Goal: Information Seeking & Learning: Learn about a topic

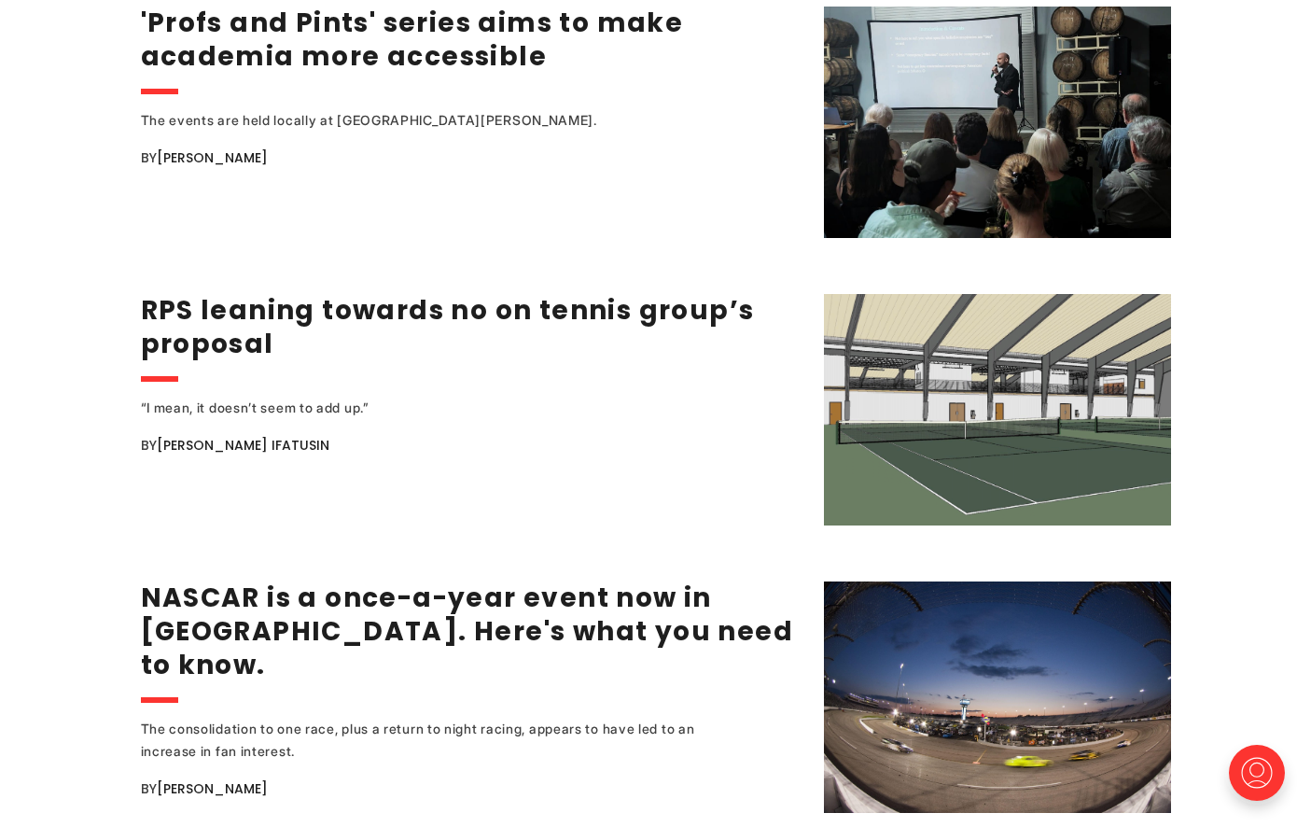
scroll to position [2892, 0]
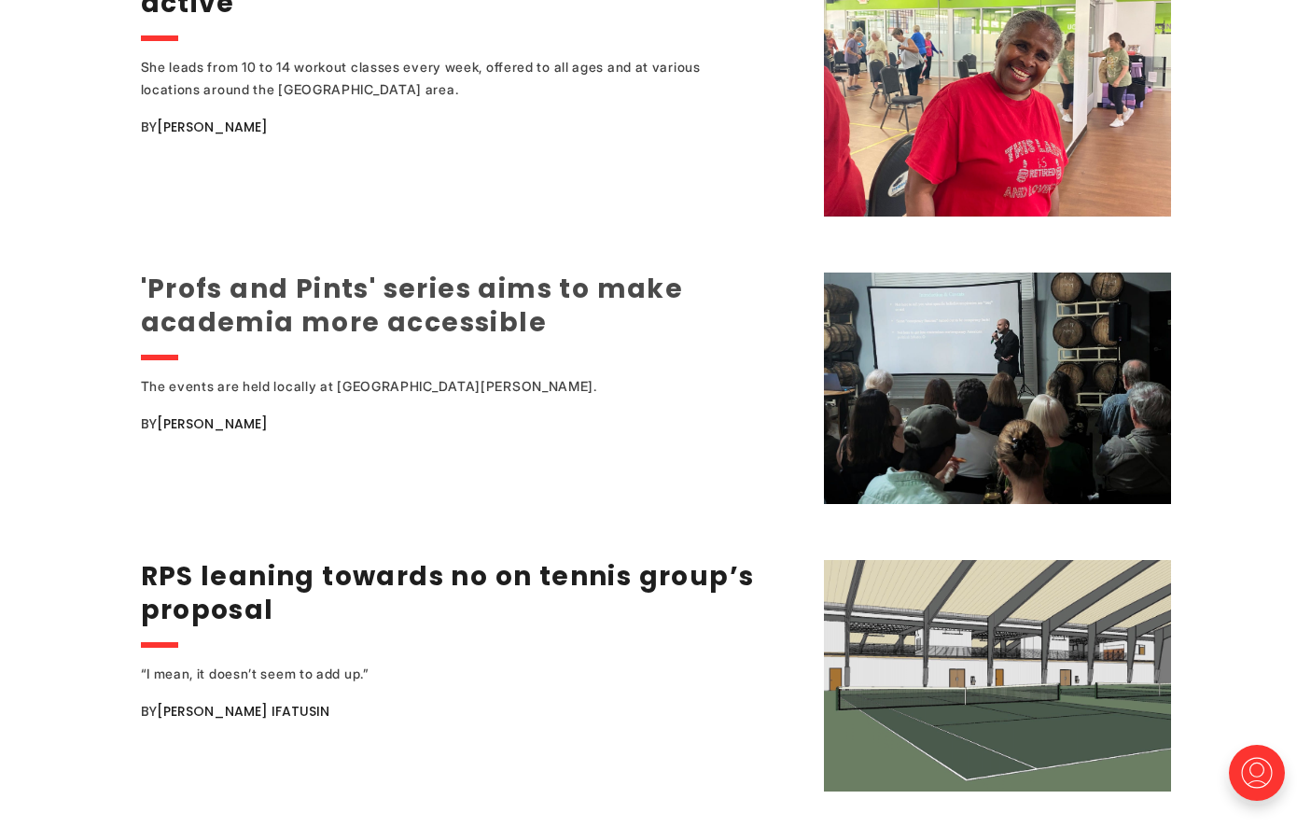
click at [372, 293] on link "'Profs and Pints' series aims to make academia more accessible" at bounding box center [412, 306] width 543 height 70
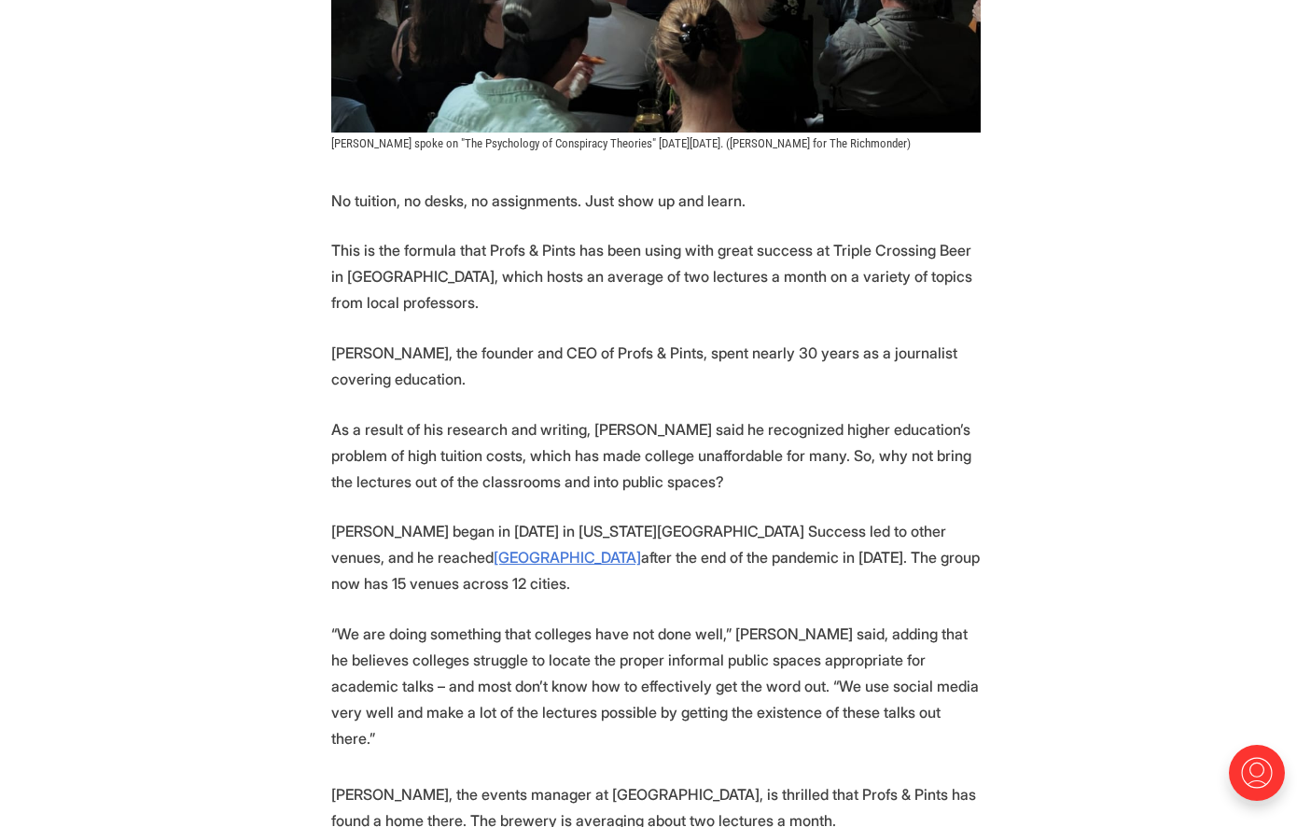
scroll to position [746, 0]
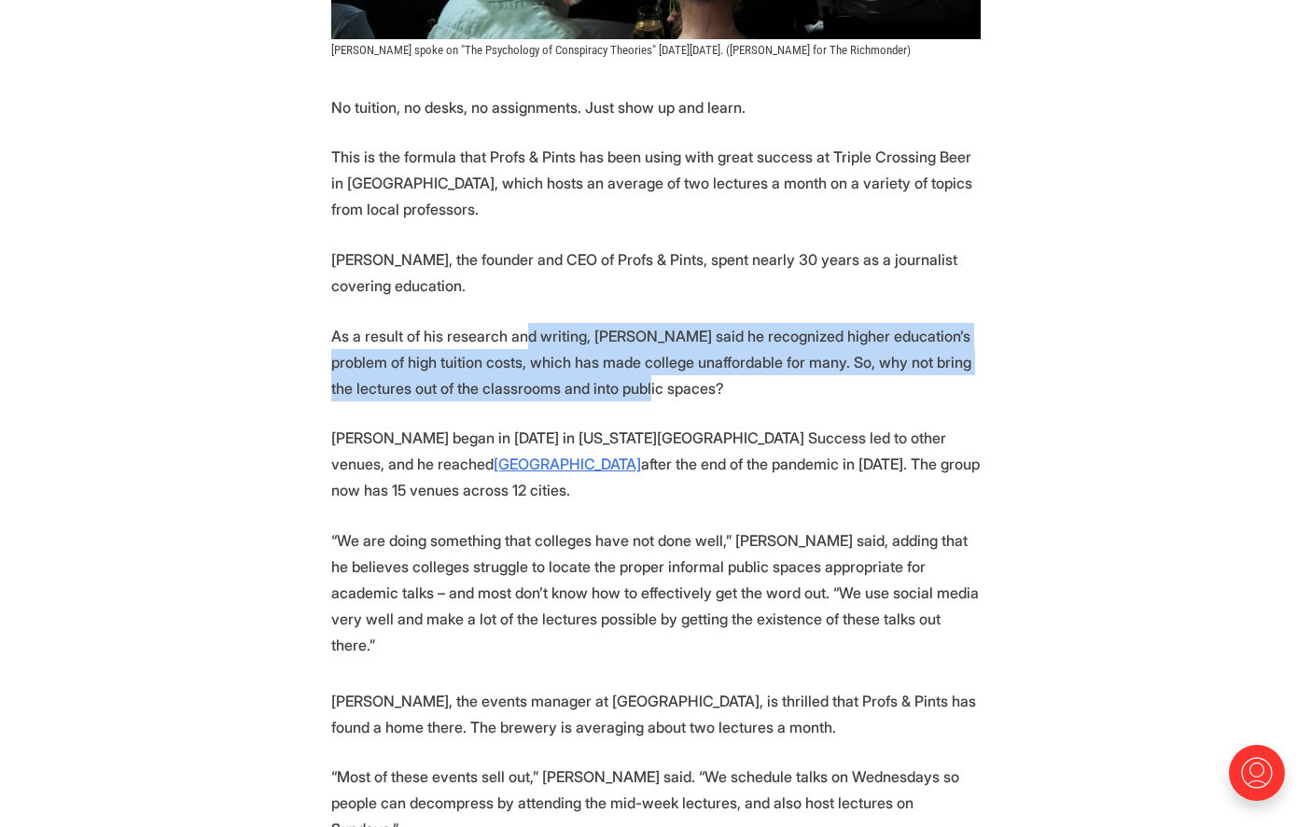
drag, startPoint x: 530, startPoint y: 340, endPoint x: 617, endPoint y: 384, distance: 97.6
click at [617, 384] on p "As a result of his research and writing, [PERSON_NAME] said he recognized highe…" at bounding box center [655, 362] width 649 height 78
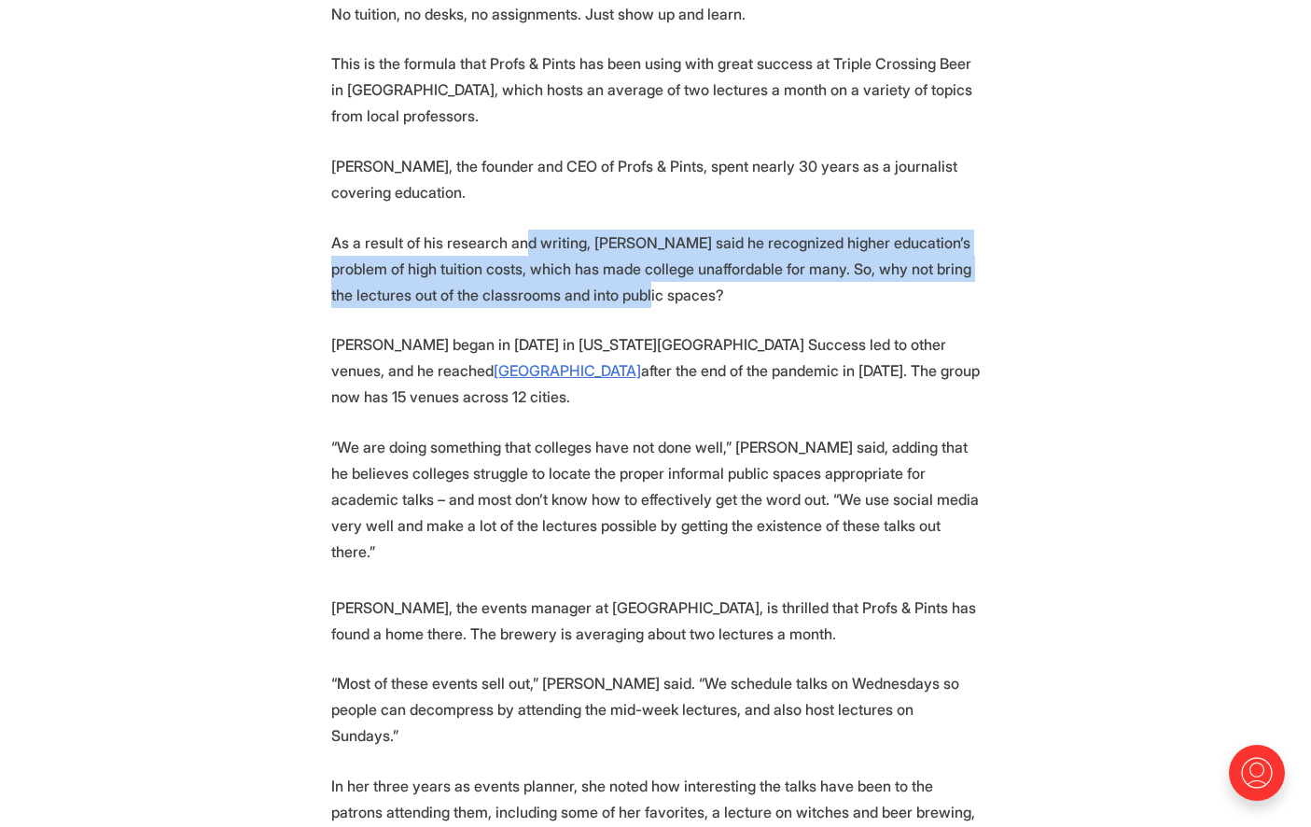
scroll to position [933, 0]
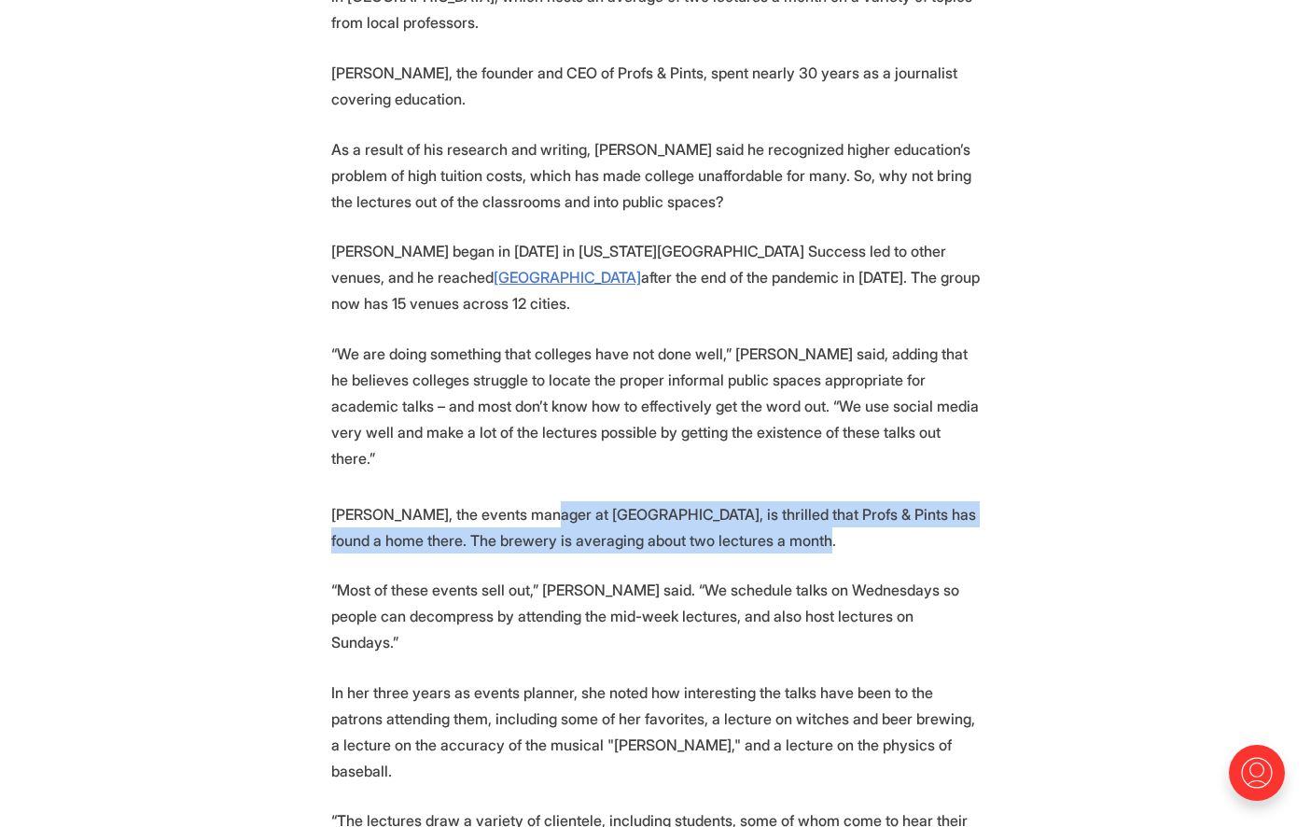
drag, startPoint x: 747, startPoint y: 478, endPoint x: 532, endPoint y: 451, distance: 217.2
click at [532, 501] on p "[PERSON_NAME], the events manager at [GEOGRAPHIC_DATA], is thrilled that Profs …" at bounding box center [655, 527] width 649 height 52
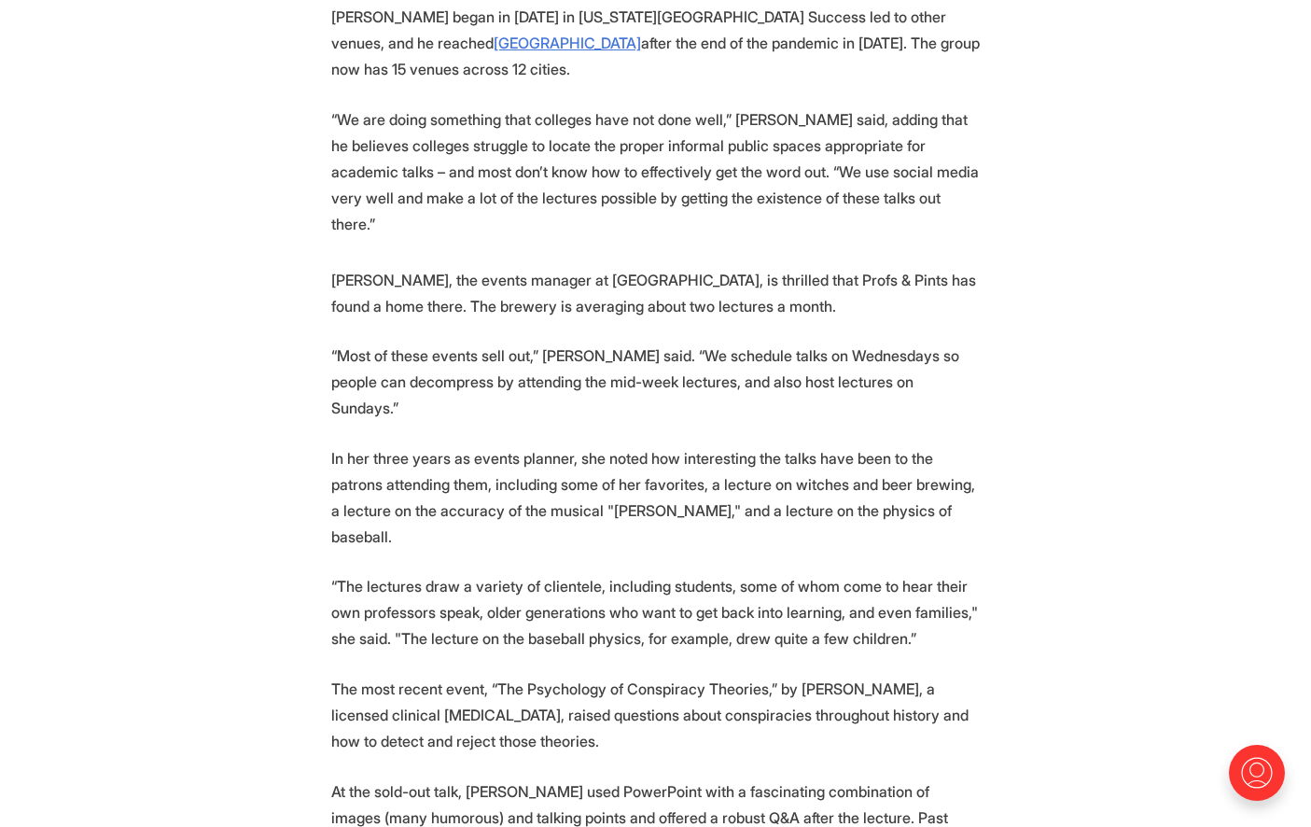
scroll to position [1213, 0]
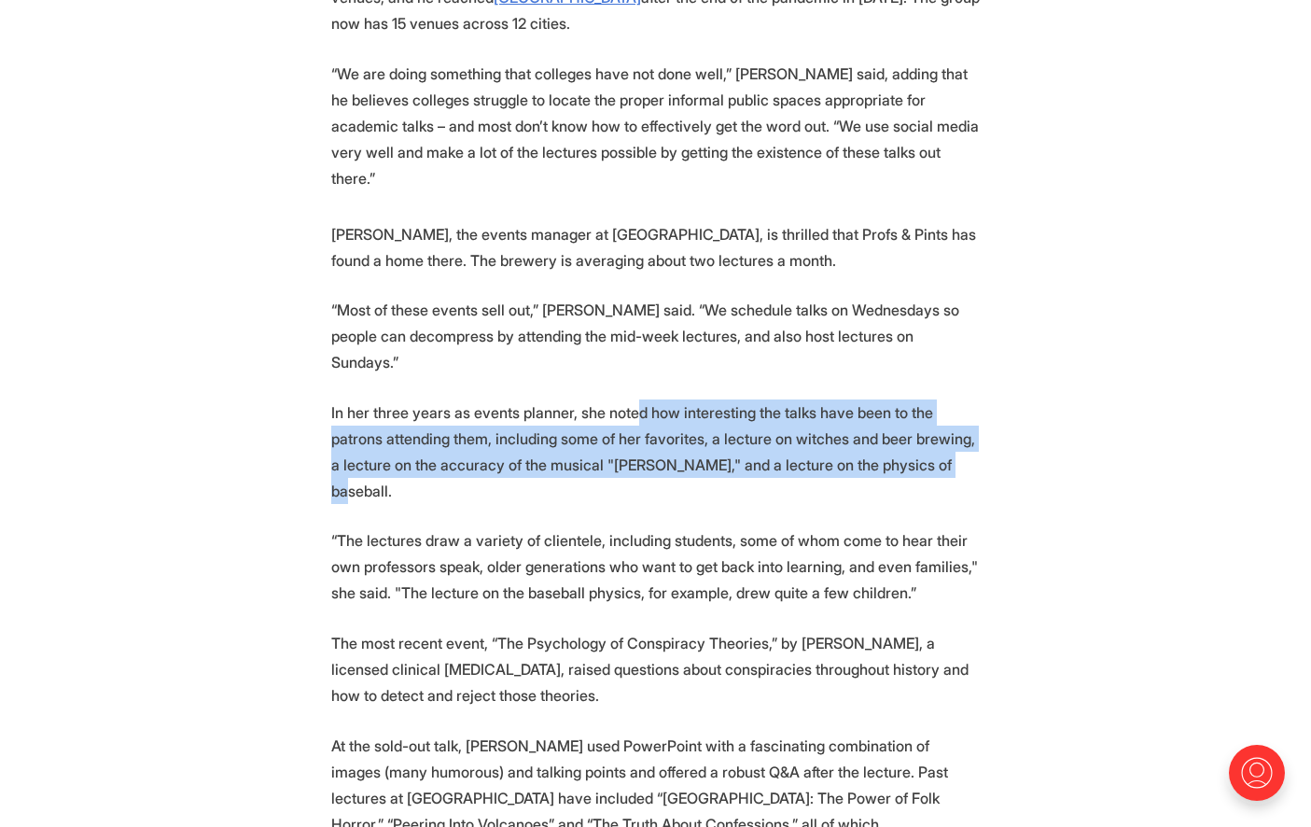
drag, startPoint x: 736, startPoint y: 343, endPoint x: 873, endPoint y: 387, distance: 144.0
click at [873, 399] on p "In her three years as events planner, she noted how interesting the talks have …" at bounding box center [655, 451] width 649 height 104
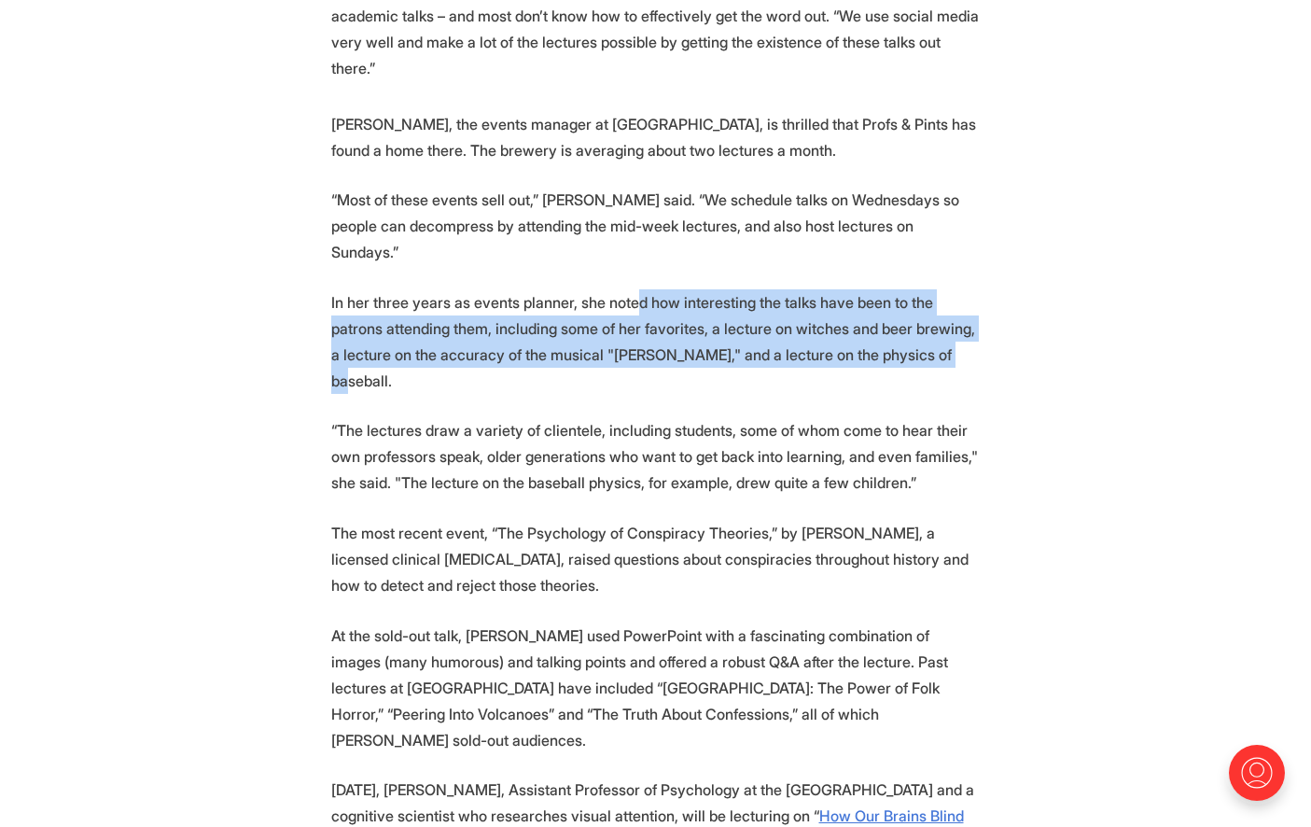
scroll to position [1306, 0]
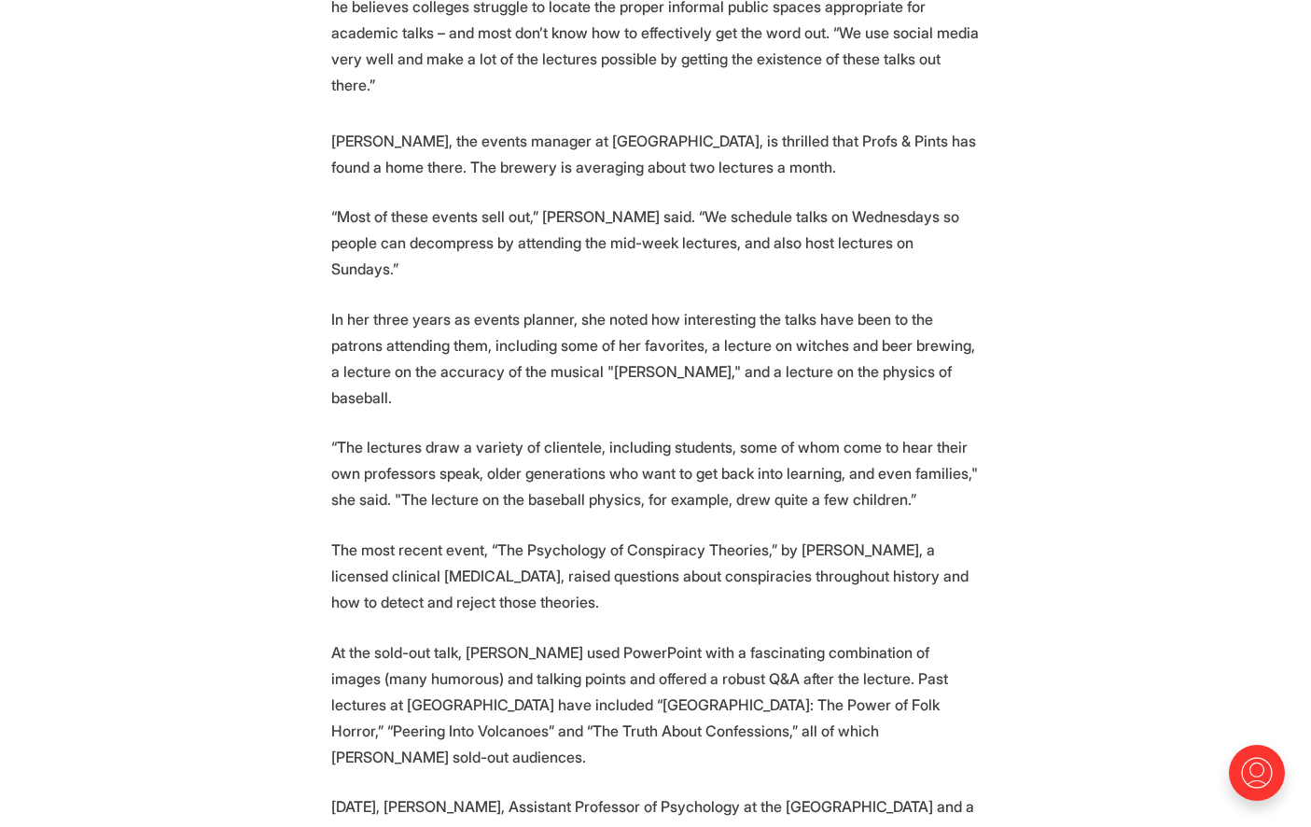
click at [714, 203] on p "“Most of these events sell out,” [PERSON_NAME] said. “We schedule talks on Wedn…" at bounding box center [655, 242] width 649 height 78
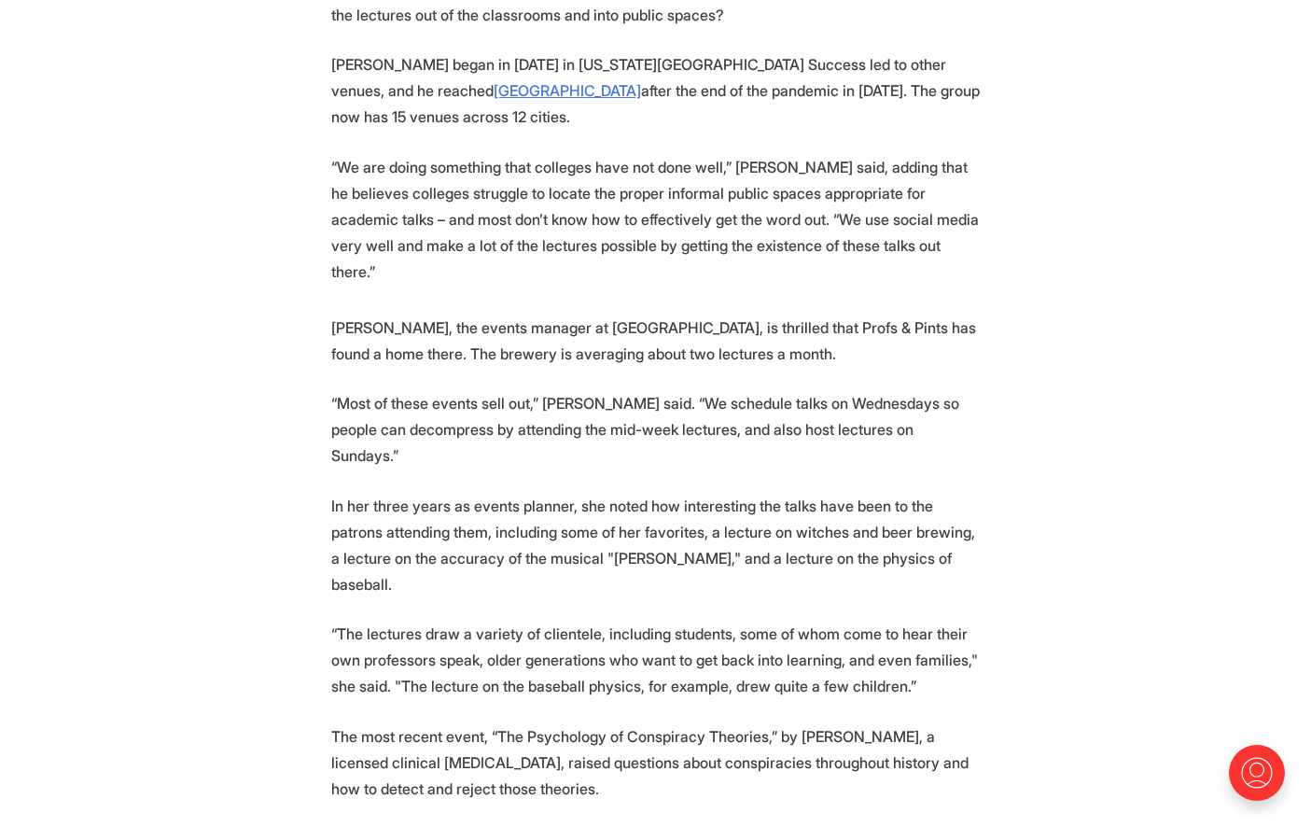
scroll to position [1026, 0]
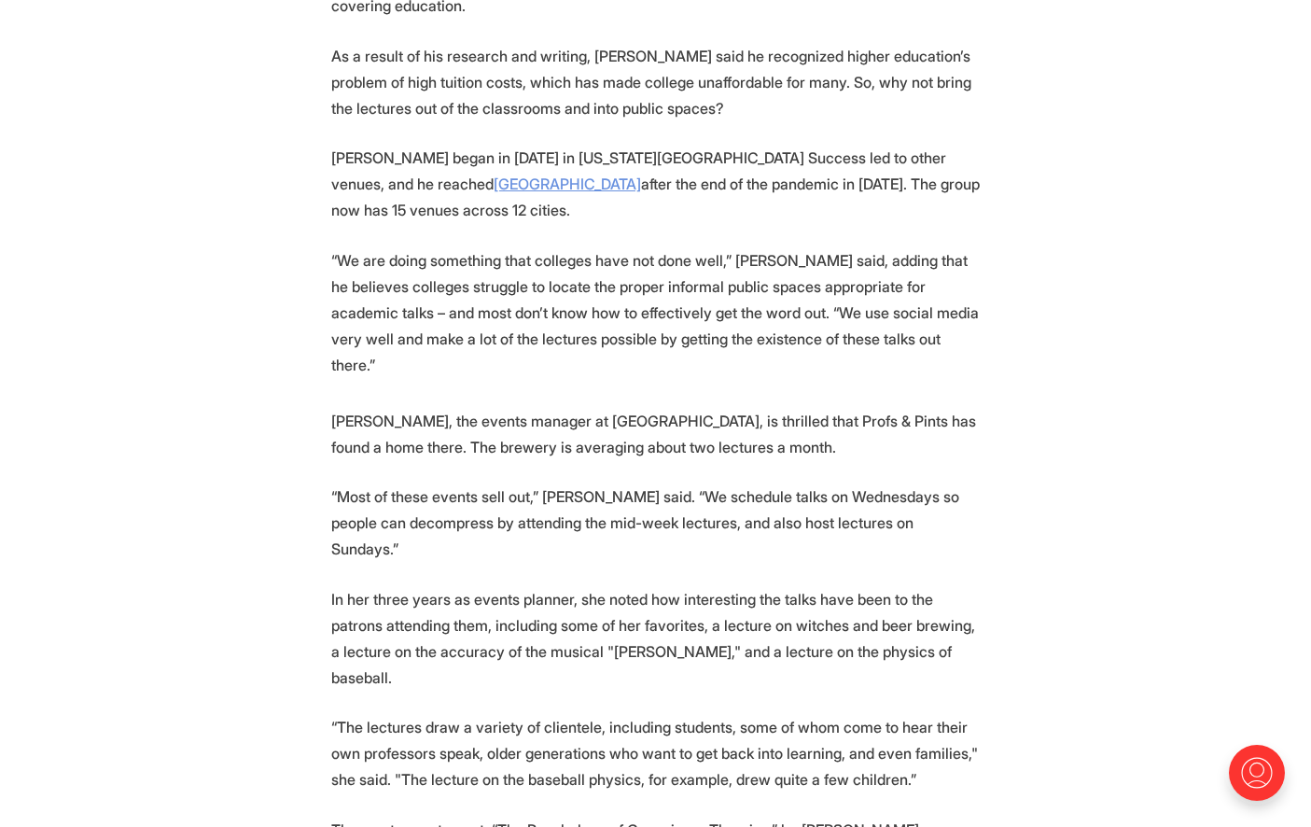
click at [494, 182] on link "[GEOGRAPHIC_DATA]" at bounding box center [567, 183] width 147 height 19
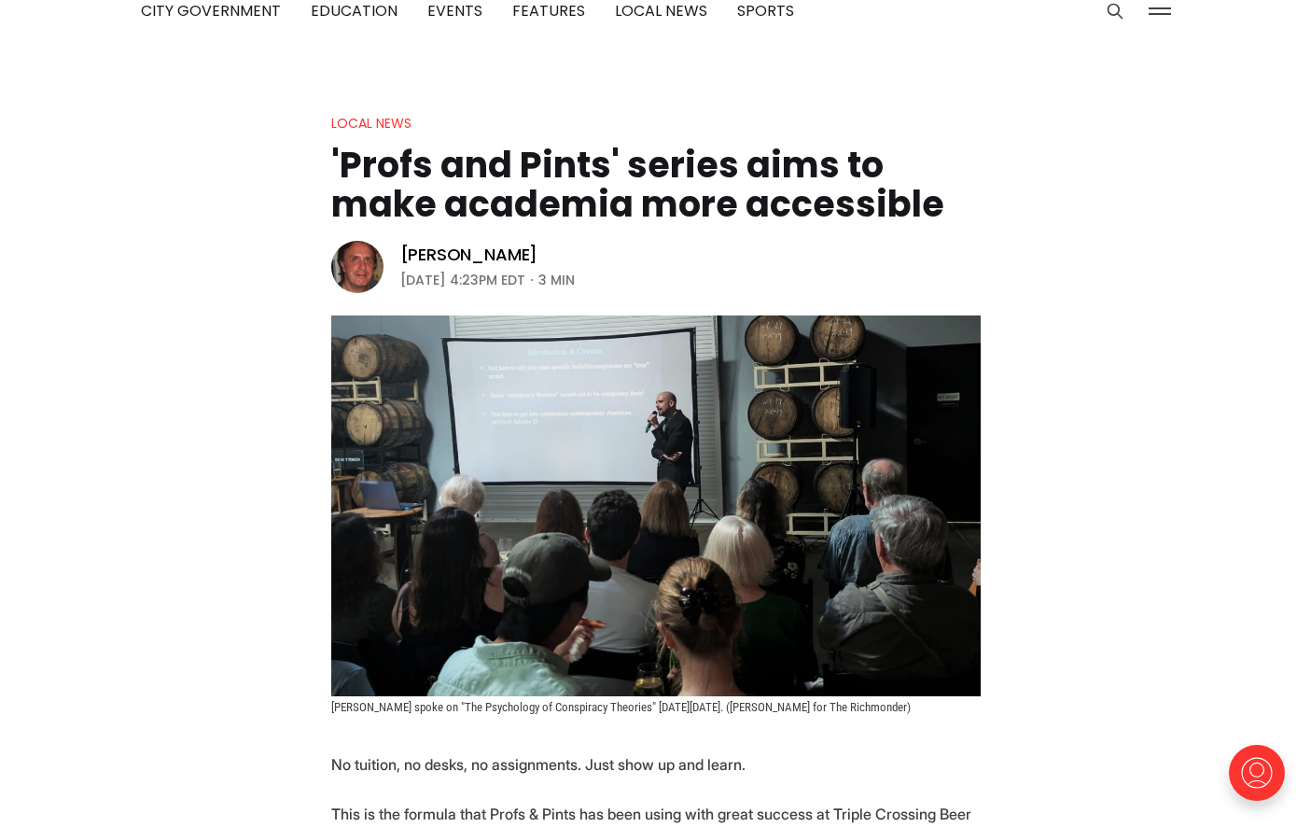
scroll to position [0, 0]
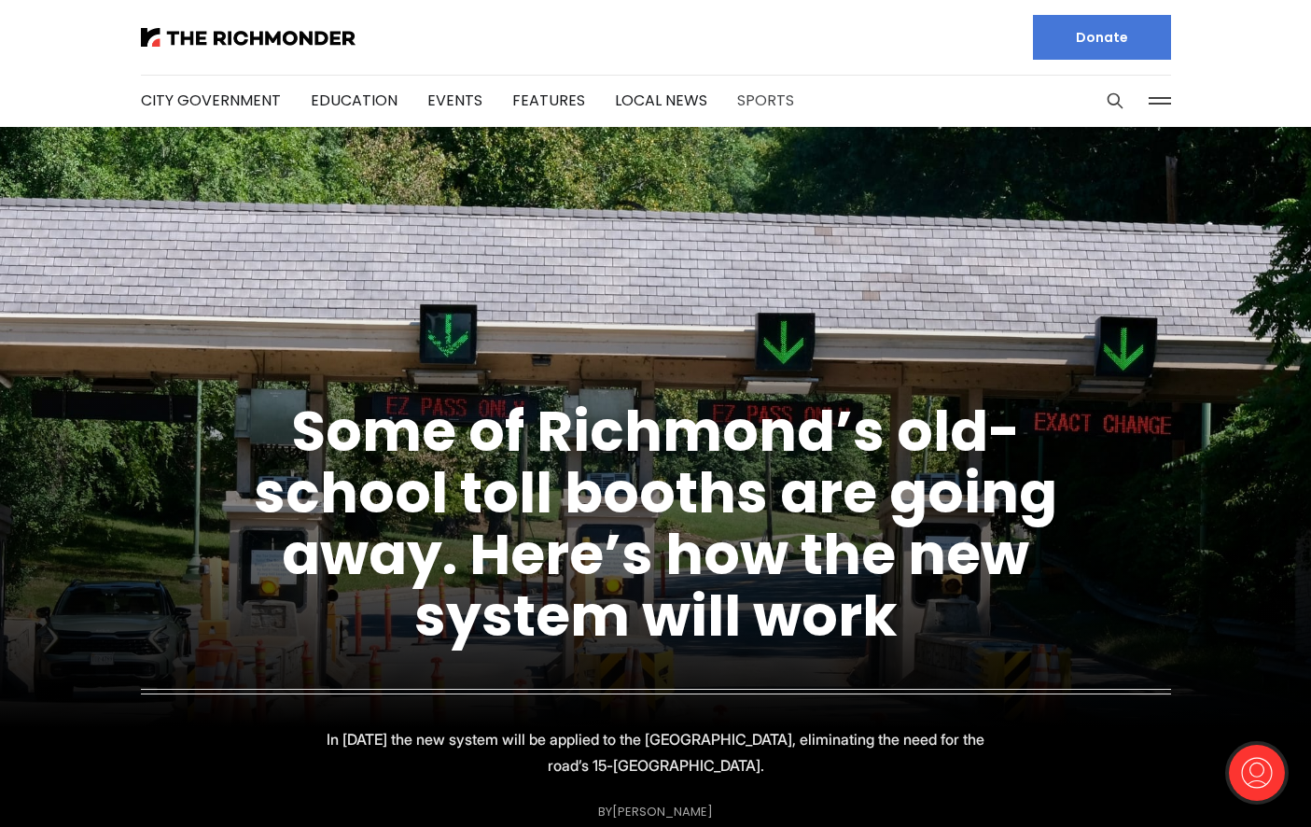
click at [758, 101] on link "Sports" at bounding box center [765, 100] width 57 height 21
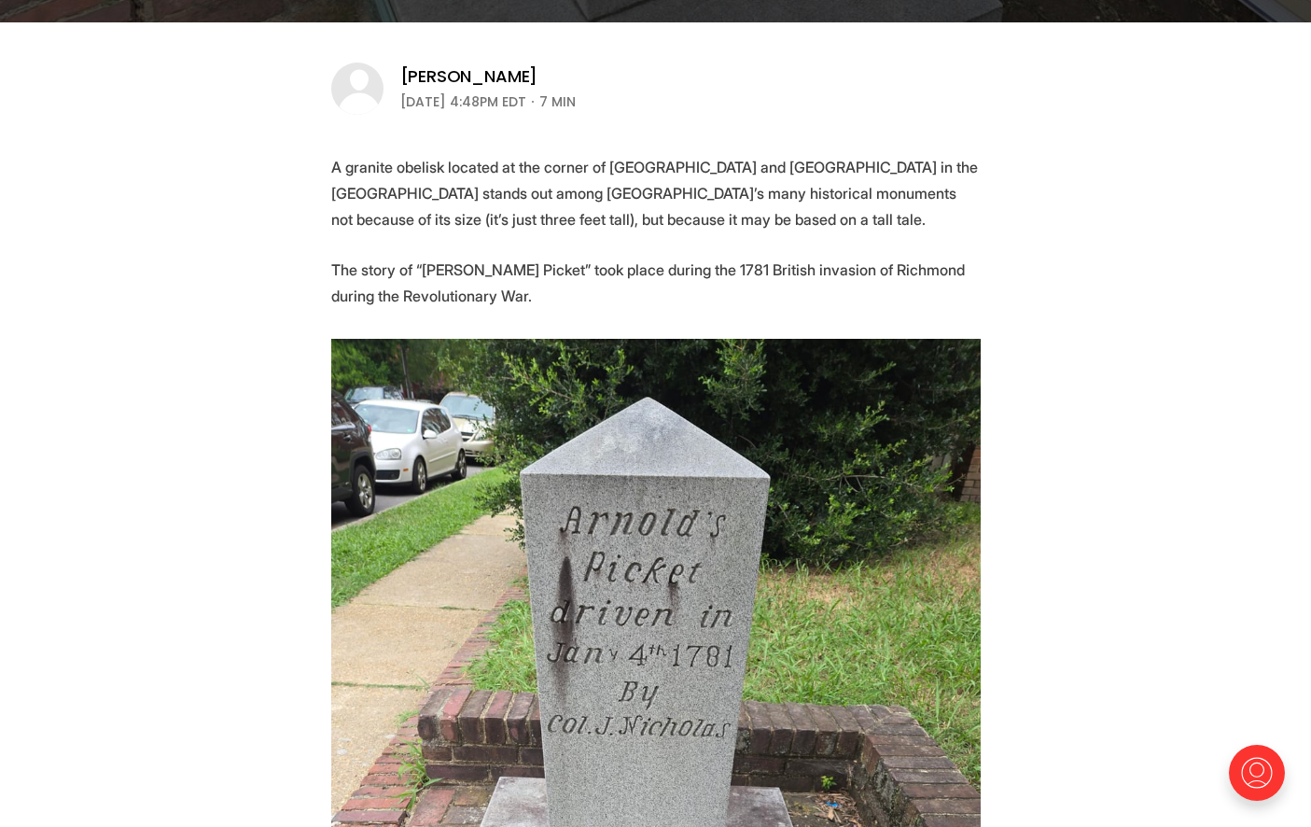
scroll to position [684, 0]
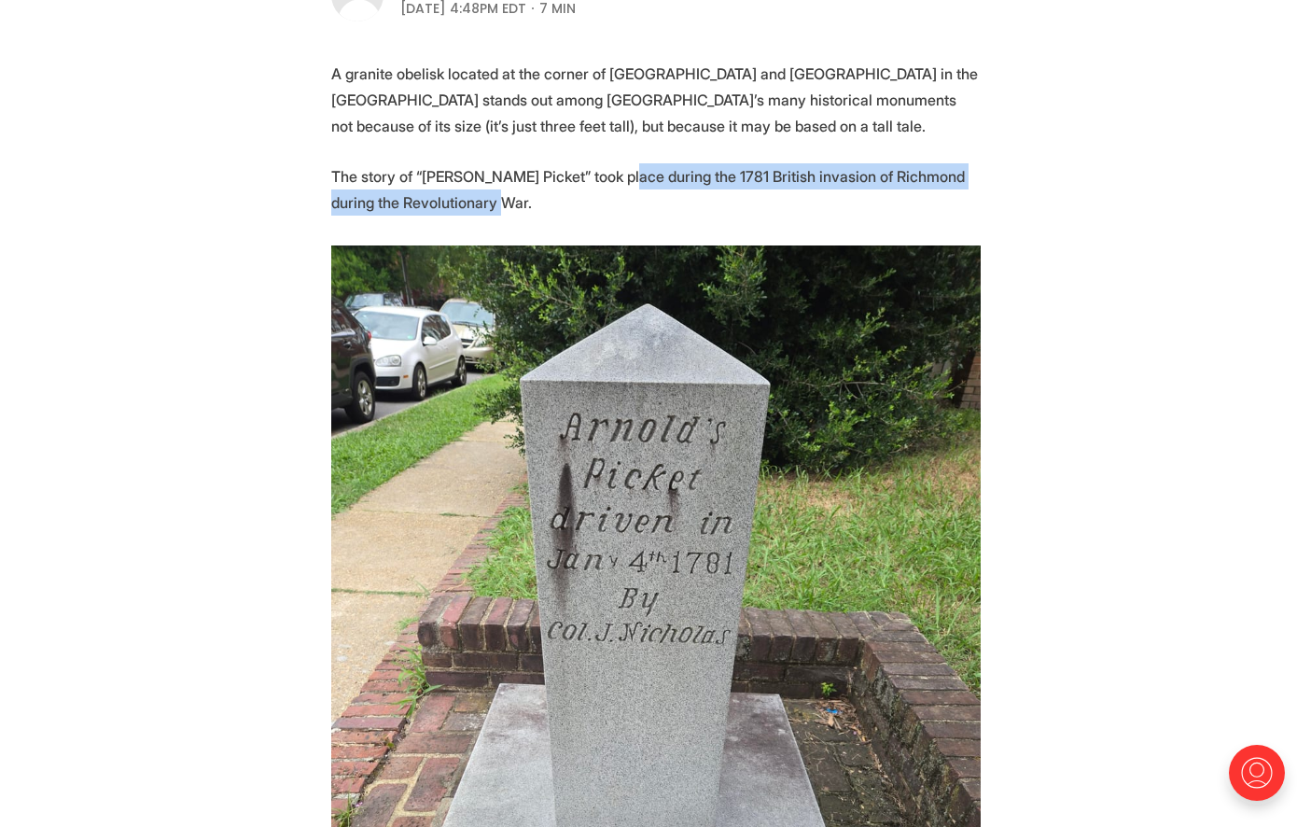
drag, startPoint x: 606, startPoint y: 175, endPoint x: 775, endPoint y: 193, distance: 169.8
click at [775, 193] on p "The story of “Arnold’s Picket” took place during the 1781 British invasion of R…" at bounding box center [655, 189] width 649 height 52
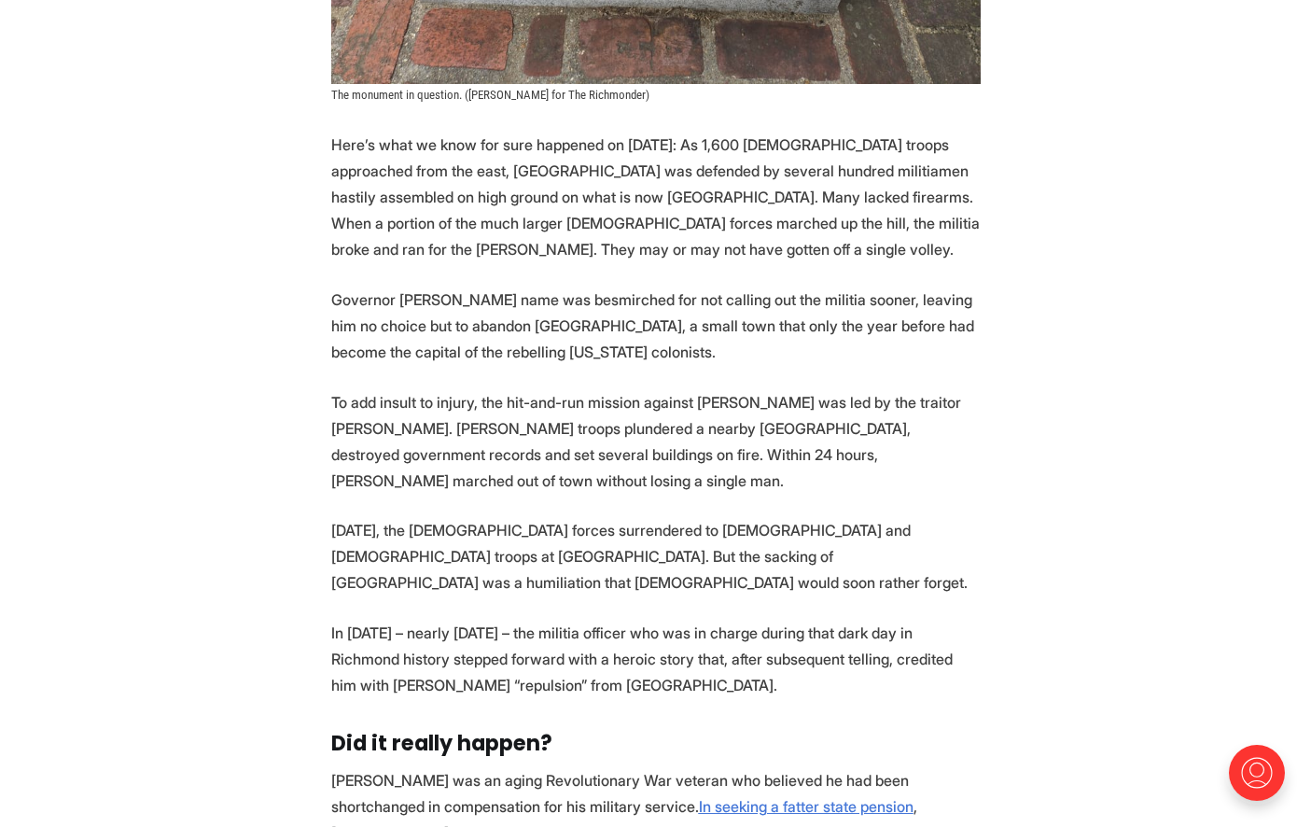
scroll to position [1804, 0]
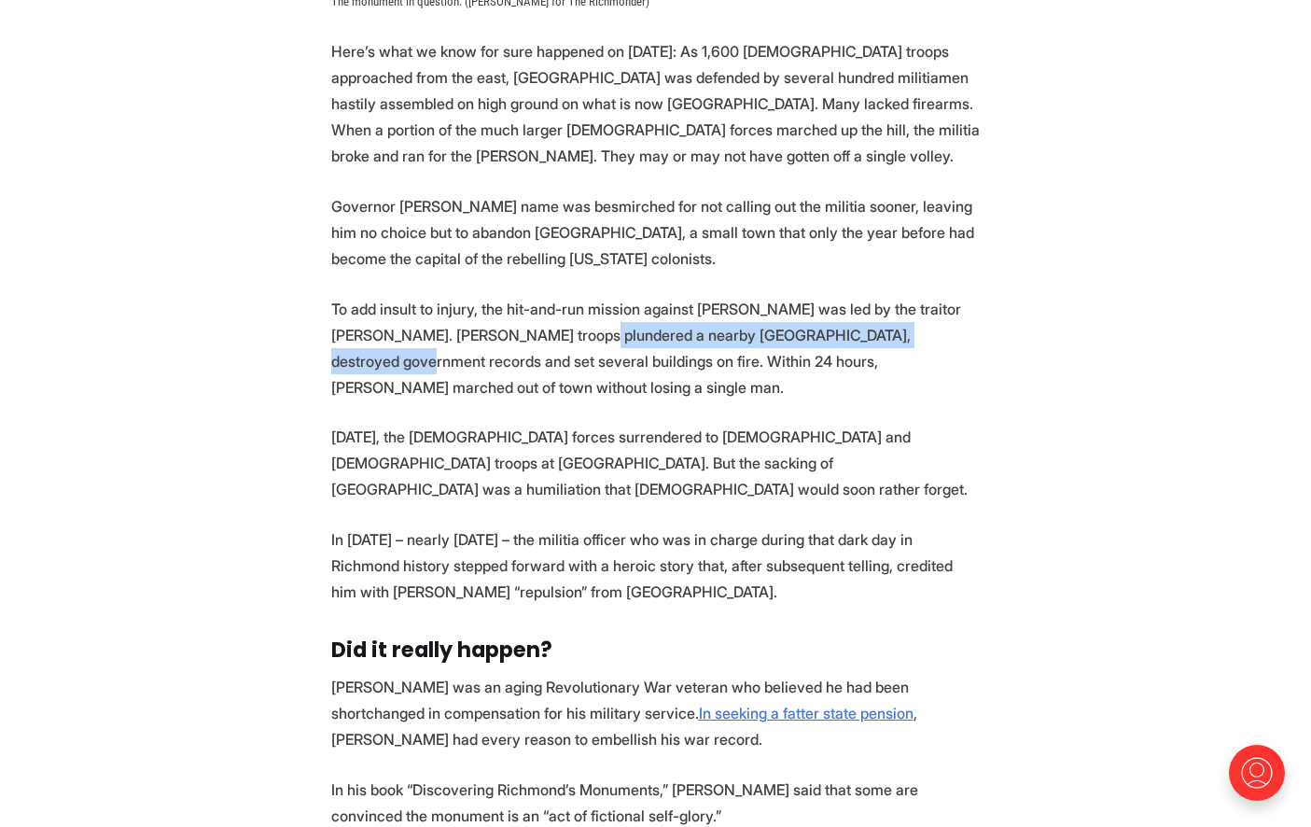
drag, startPoint x: 533, startPoint y: 336, endPoint x: 905, endPoint y: 338, distance: 372.3
click at [905, 338] on p "To add insult to injury, the hit-and-run mission against Richmond was led by th…" at bounding box center [655, 348] width 649 height 104
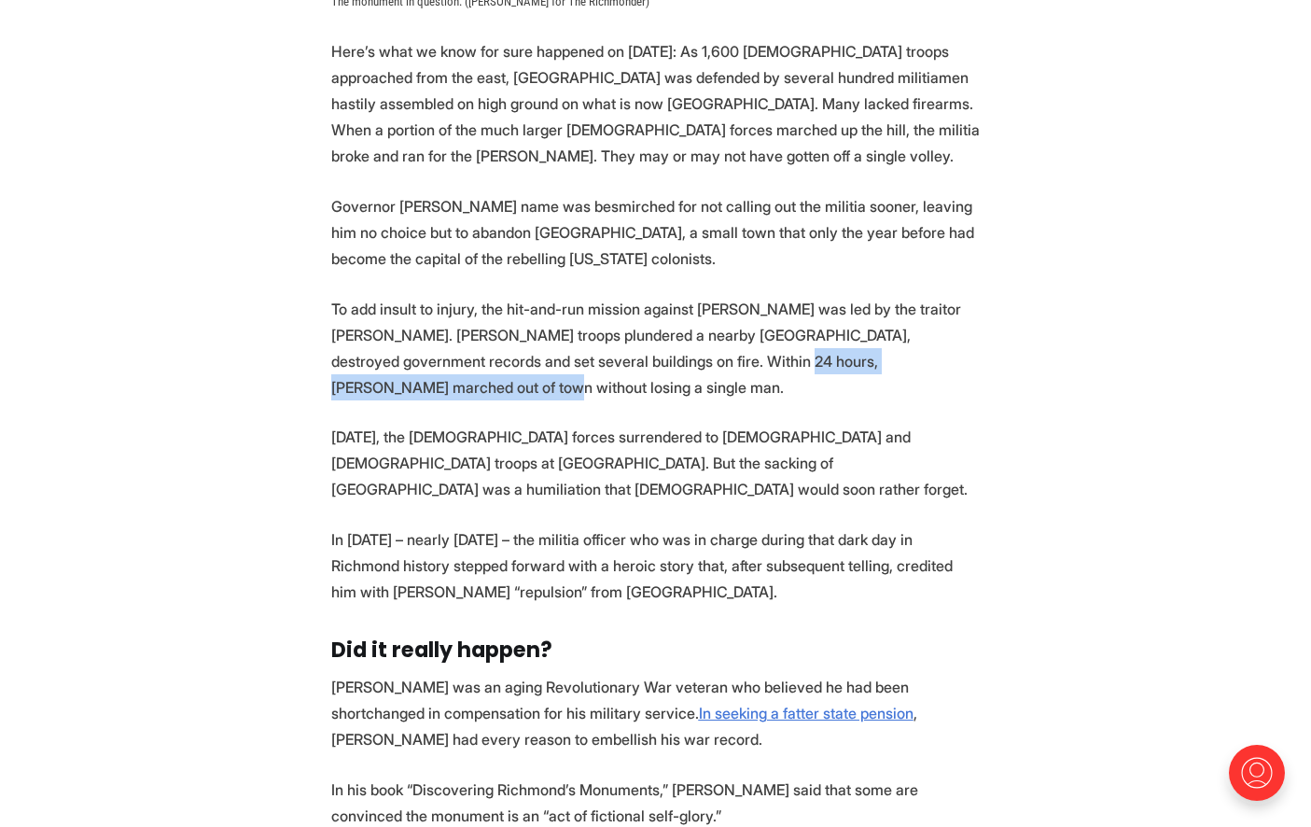
drag, startPoint x: 670, startPoint y: 360, endPoint x: 940, endPoint y: 353, distance: 270.7
click at [940, 353] on p "To add insult to injury, the hit-and-run mission against Richmond was led by th…" at bounding box center [655, 348] width 649 height 104
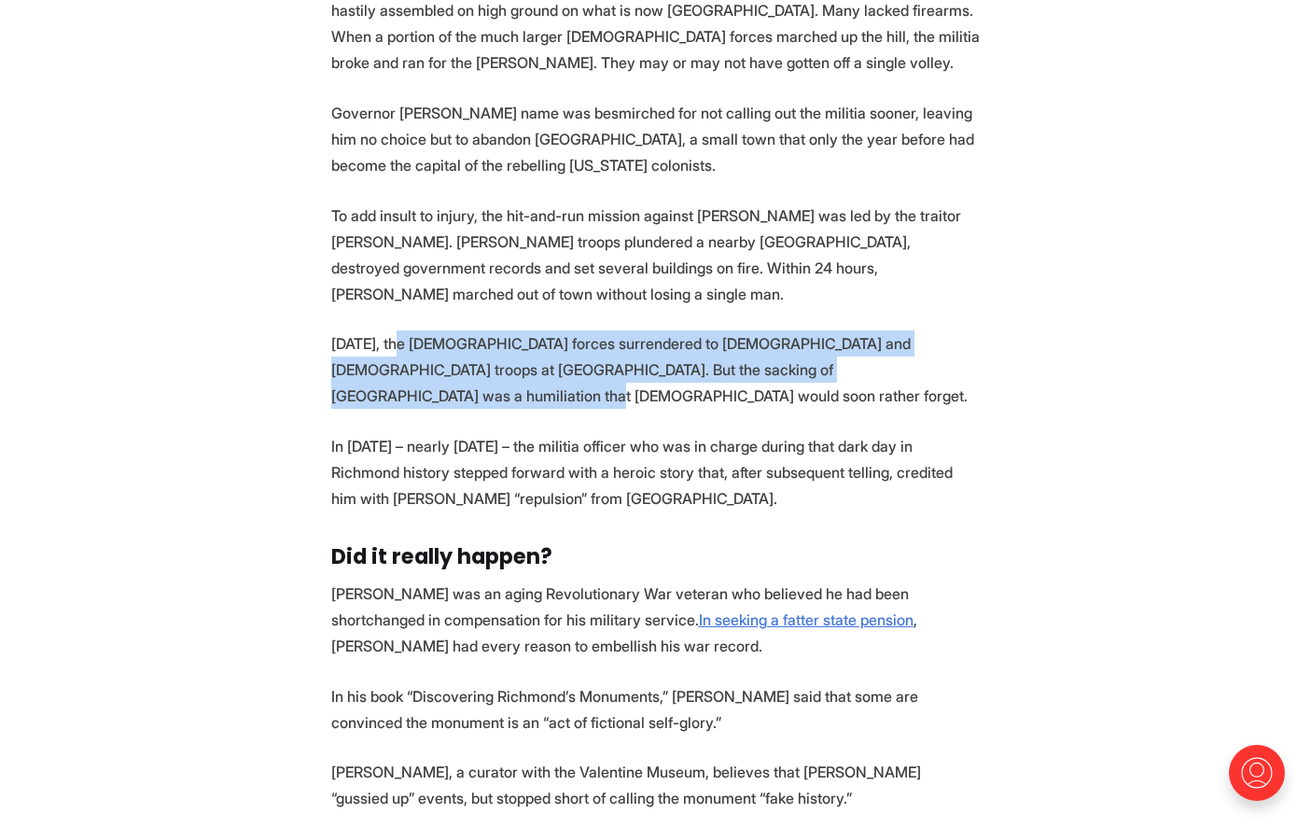
drag, startPoint x: 403, startPoint y: 318, endPoint x: 915, endPoint y: 341, distance: 512.7
click at [915, 341] on p "Eight months later, the British forces surrendered to Americans and French troo…" at bounding box center [655, 369] width 649 height 78
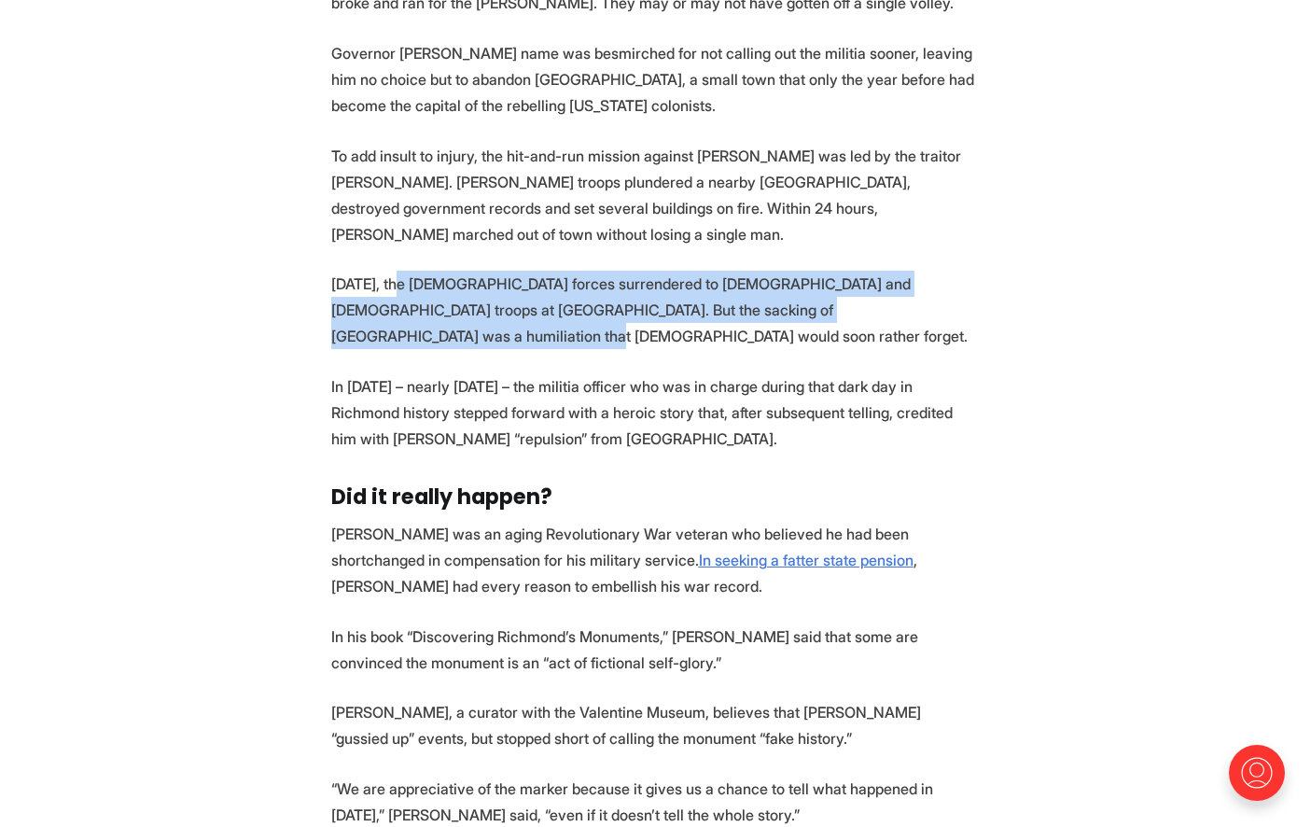
scroll to position [1990, 0]
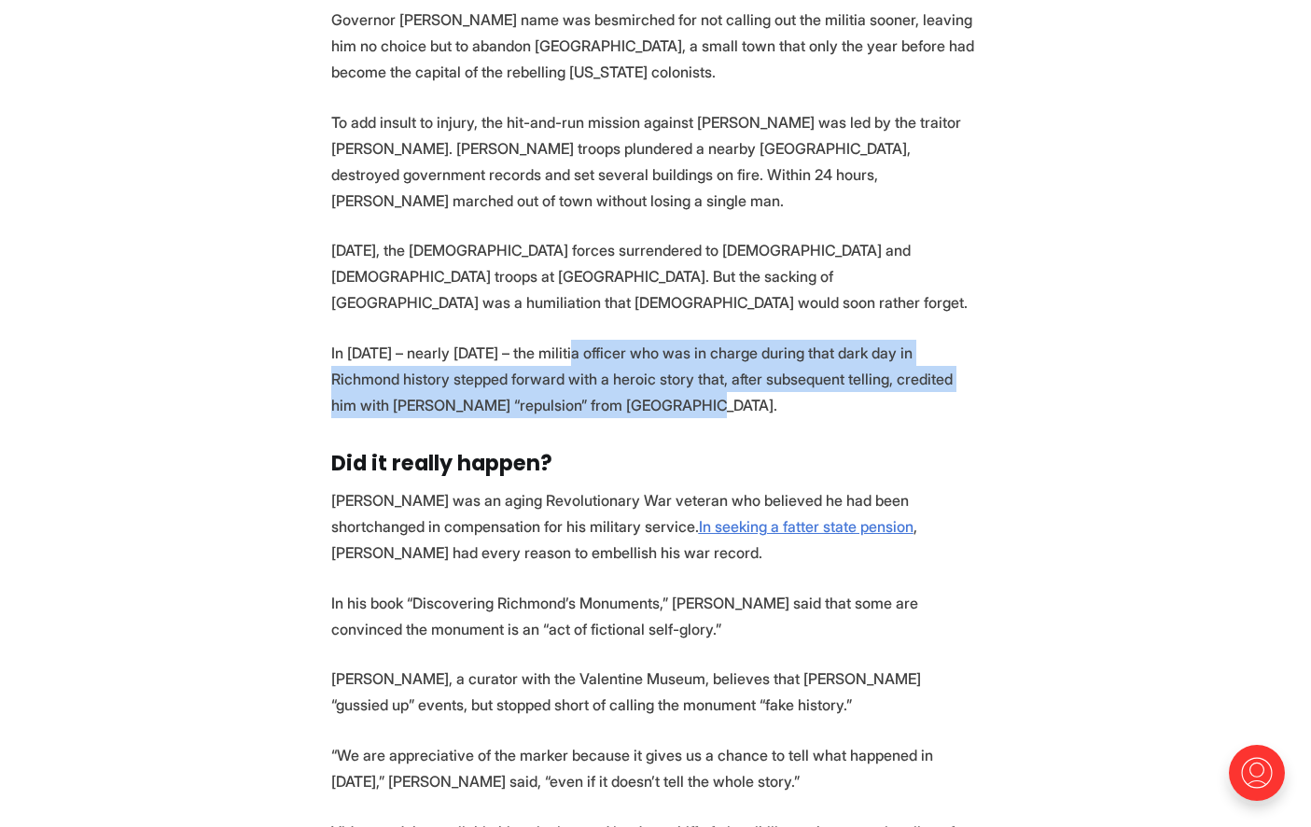
drag, startPoint x: 579, startPoint y: 299, endPoint x: 662, endPoint y: 343, distance: 93.9
click at [662, 343] on p "In 1819 – nearly 40 years later – the militia officer who was in charge during …" at bounding box center [655, 379] width 649 height 78
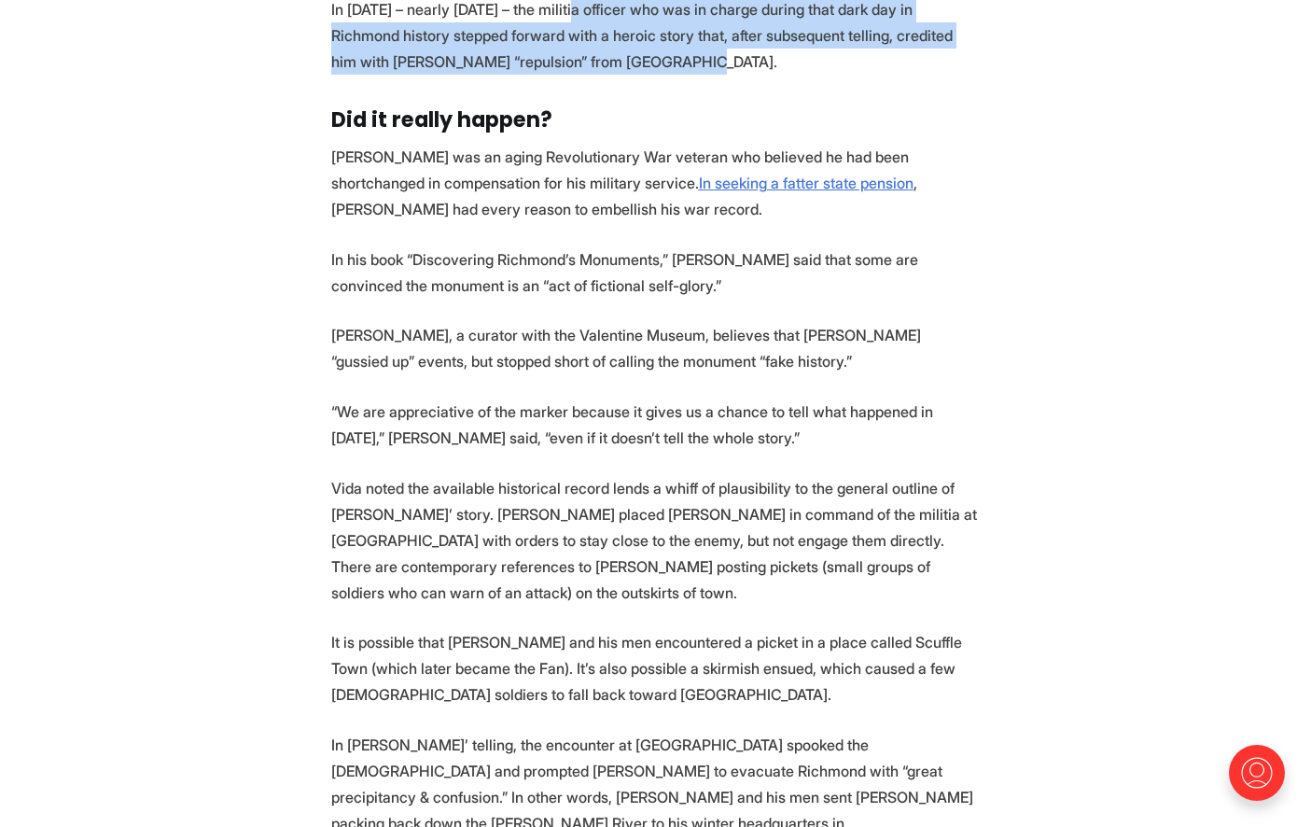
scroll to position [2363, 0]
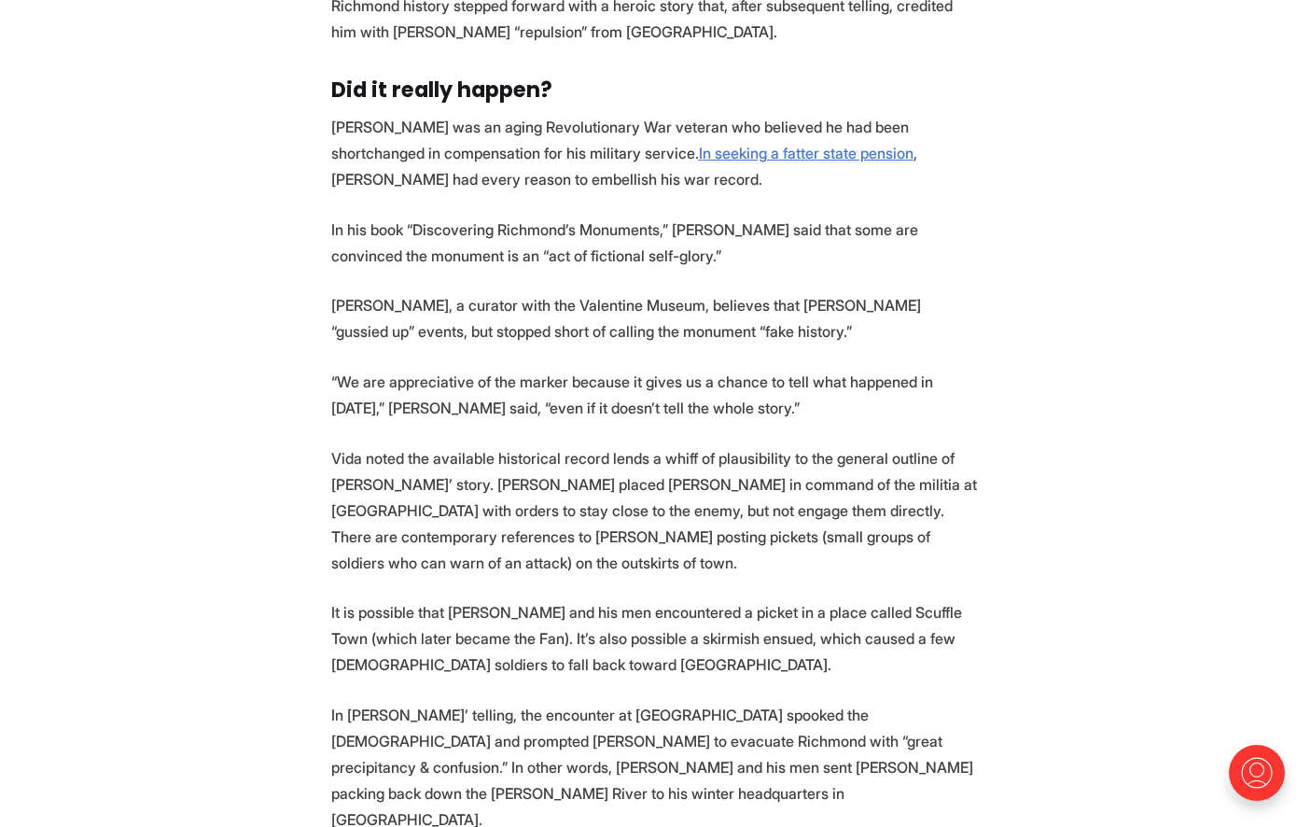
click at [578, 445] on p "Vida noted the available historical record lends a whiff of plausibility to the…" at bounding box center [655, 510] width 649 height 131
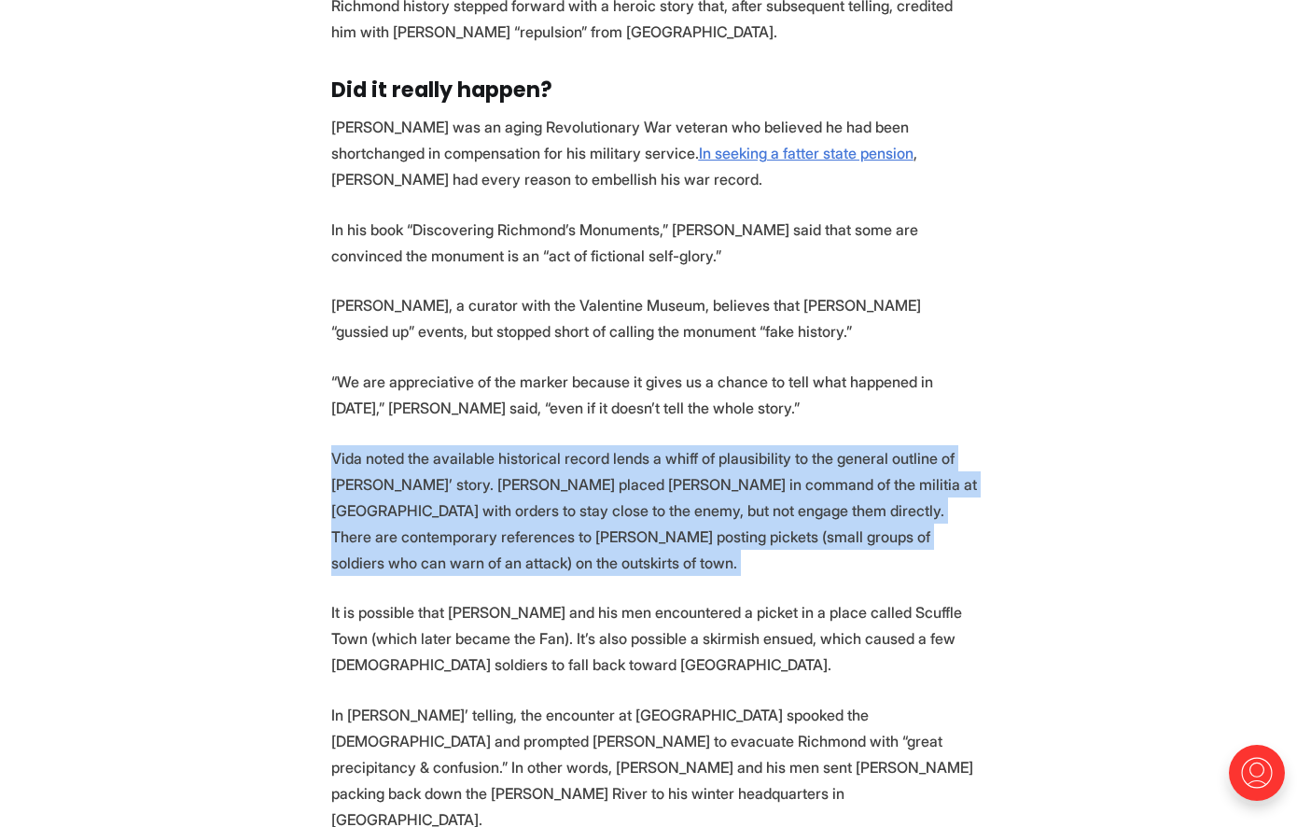
click at [578, 445] on p "Vida noted the available historical record lends a whiff of plausibility to the…" at bounding box center [655, 510] width 649 height 131
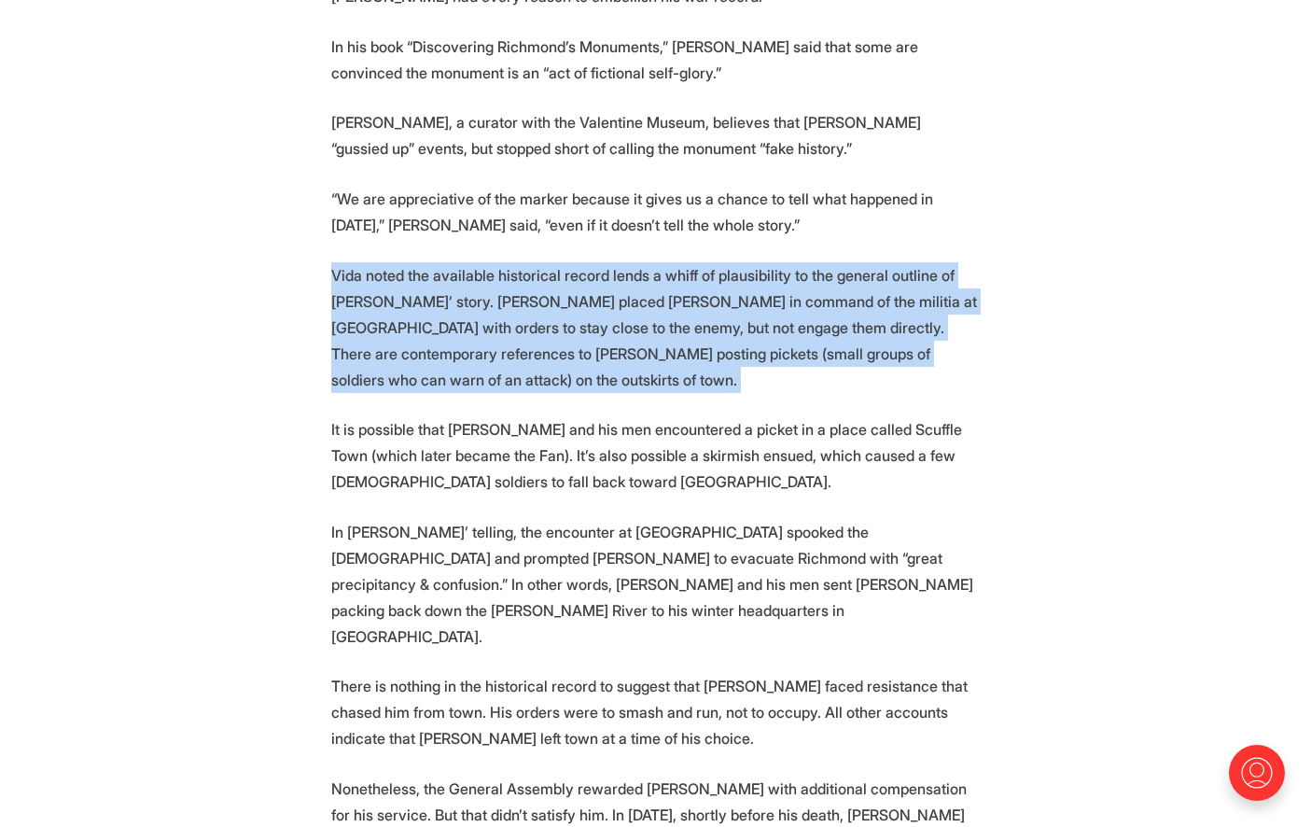
scroll to position [2550, 0]
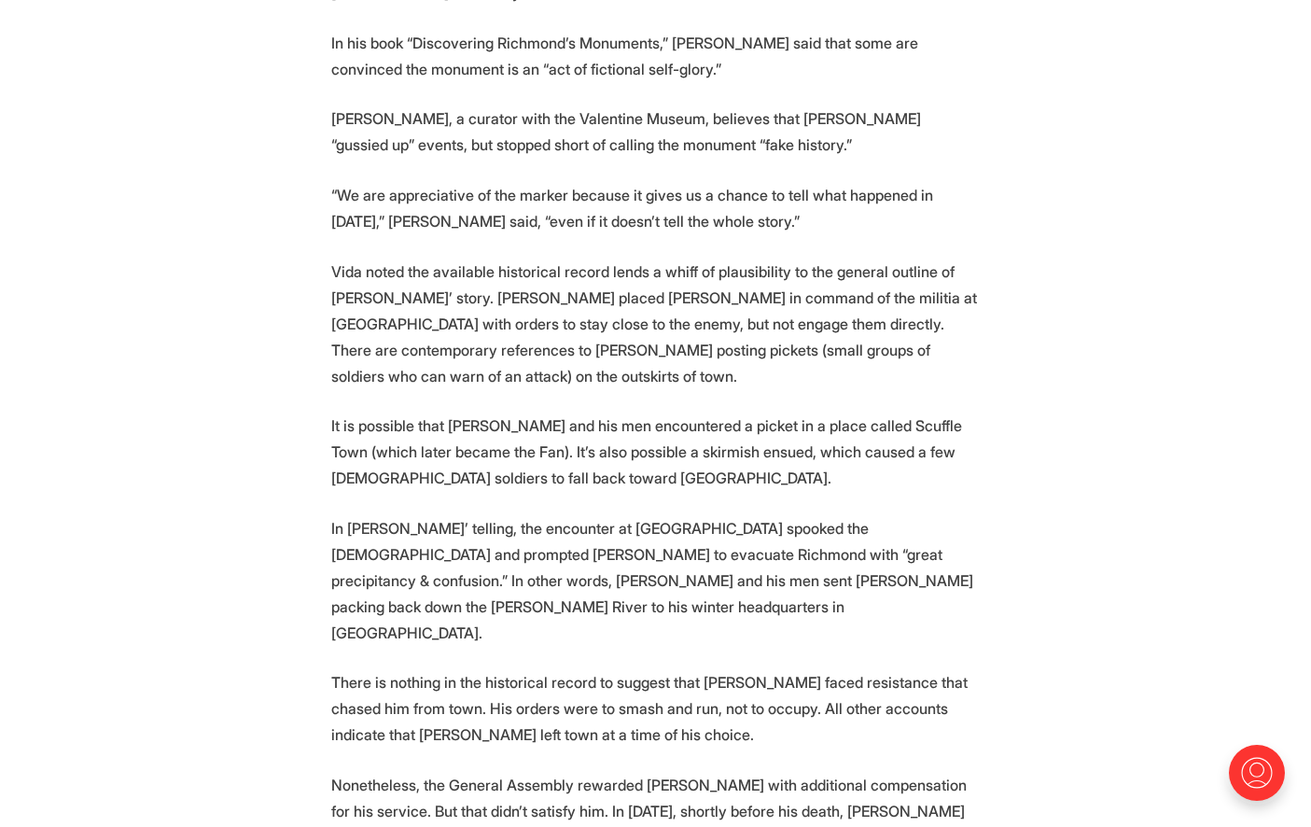
click at [546, 412] on p "It is possible that Nicholas and his men encountered a picket in a place called…" at bounding box center [655, 451] width 649 height 78
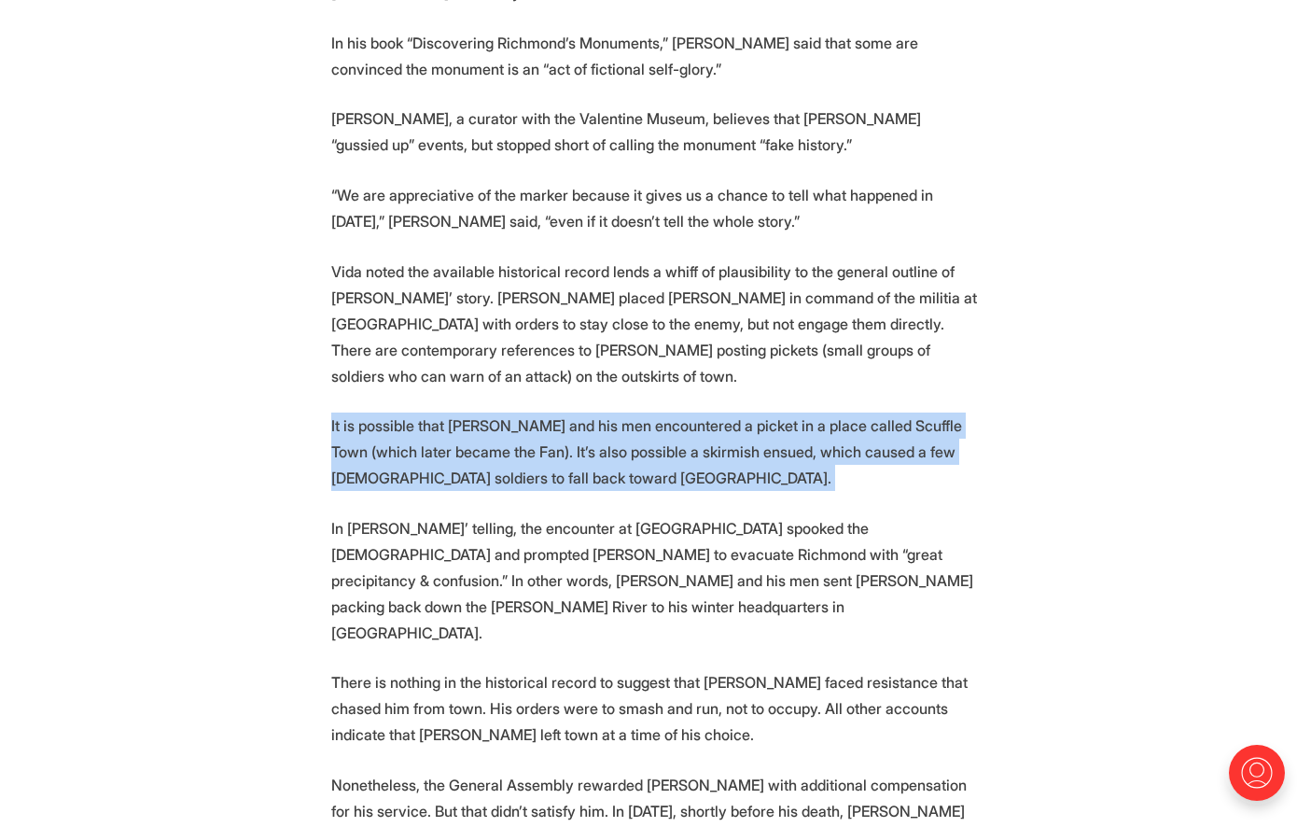
click at [546, 412] on p "It is possible that Nicholas and his men encountered a picket in a place called…" at bounding box center [655, 451] width 649 height 78
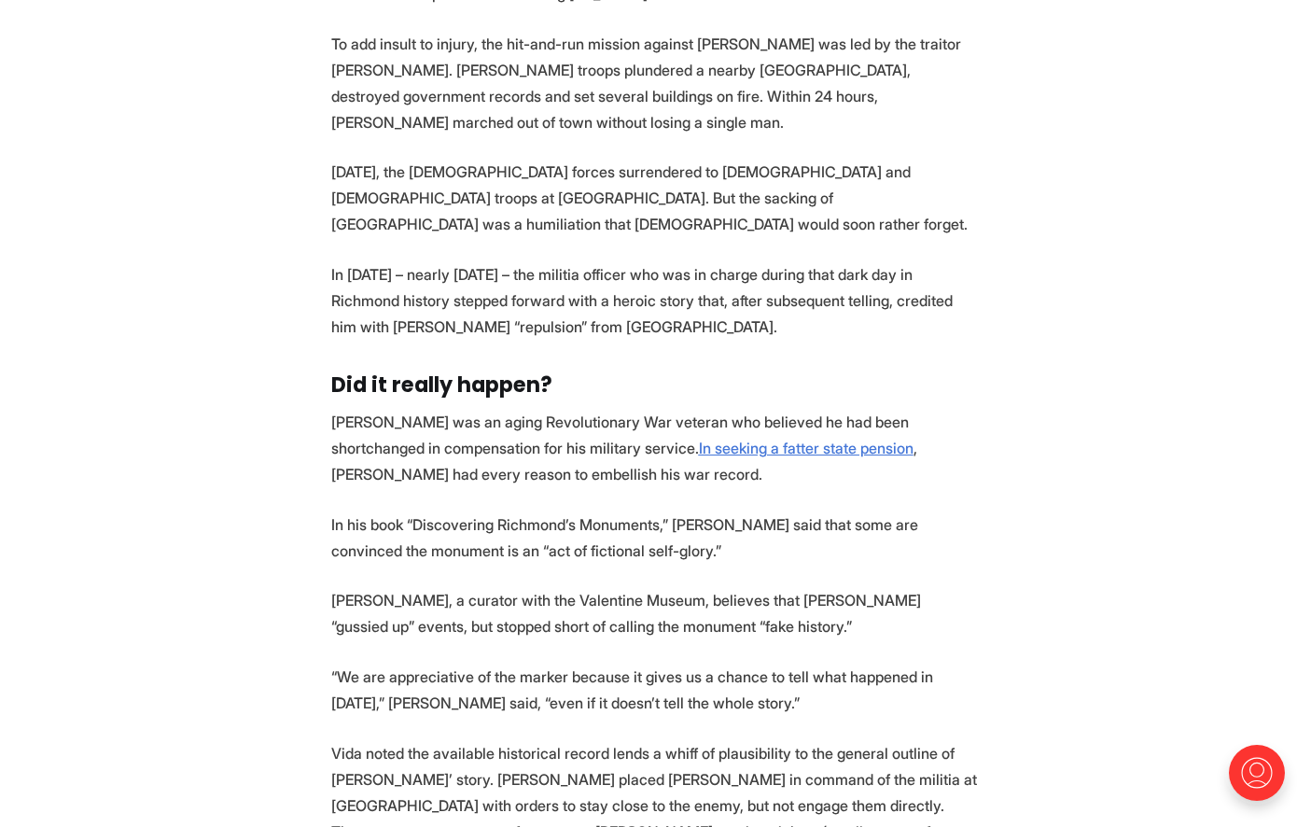
scroll to position [1897, 0]
